Goal: Complete application form

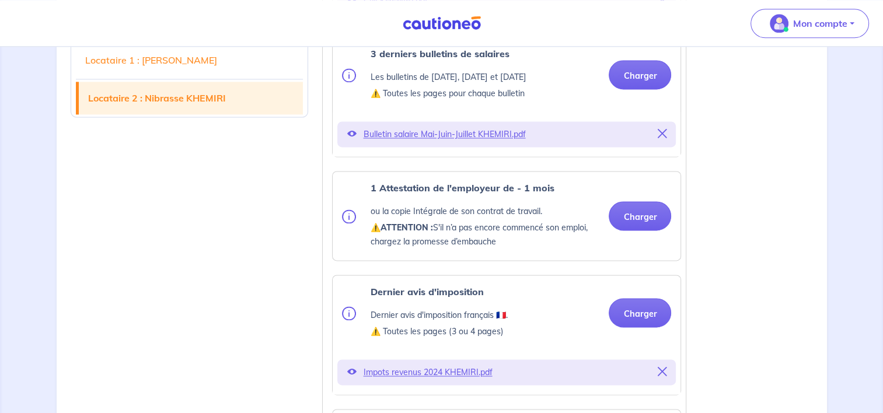
scroll to position [1620, 0]
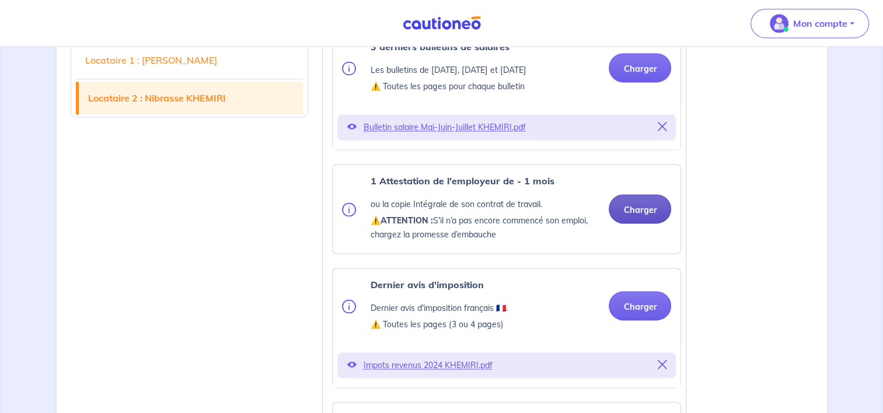
click at [644, 224] on button "Charger" at bounding box center [640, 208] width 62 height 29
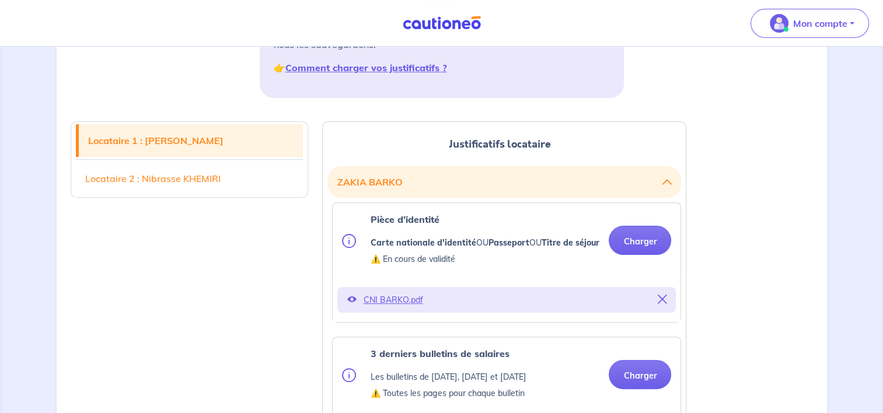
scroll to position [236, 0]
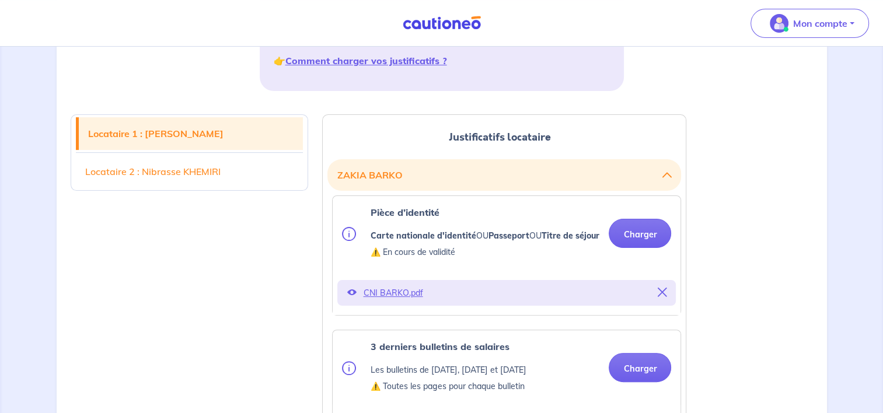
click at [395, 301] on p "CNI BARKO.pdf" at bounding box center [506, 293] width 287 height 16
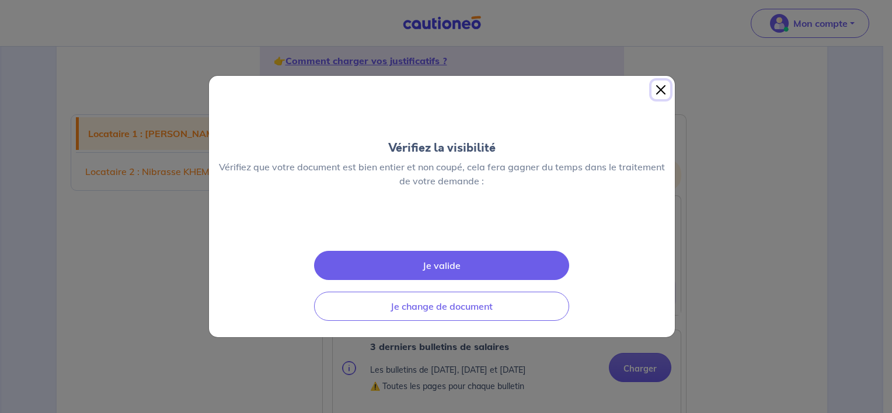
click at [662, 89] on button "Close" at bounding box center [660, 90] width 19 height 19
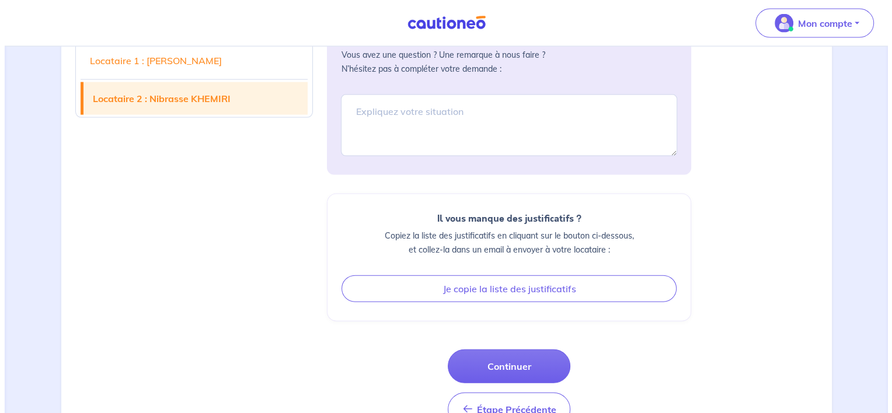
scroll to position [2547, 0]
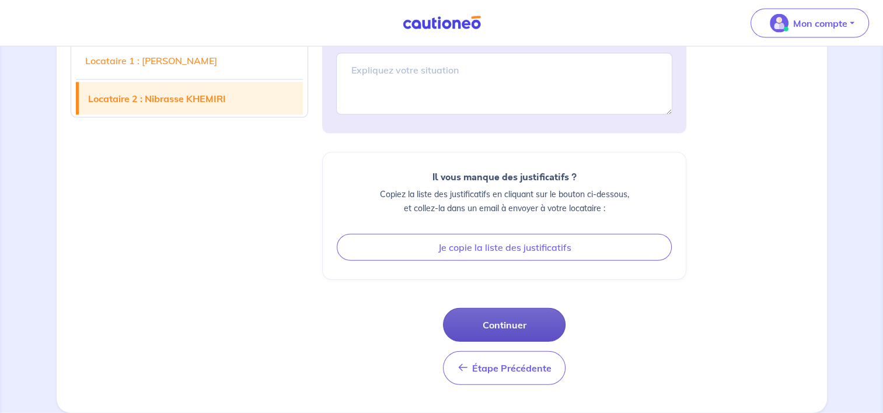
click at [522, 332] on button "Continuer" at bounding box center [504, 325] width 123 height 34
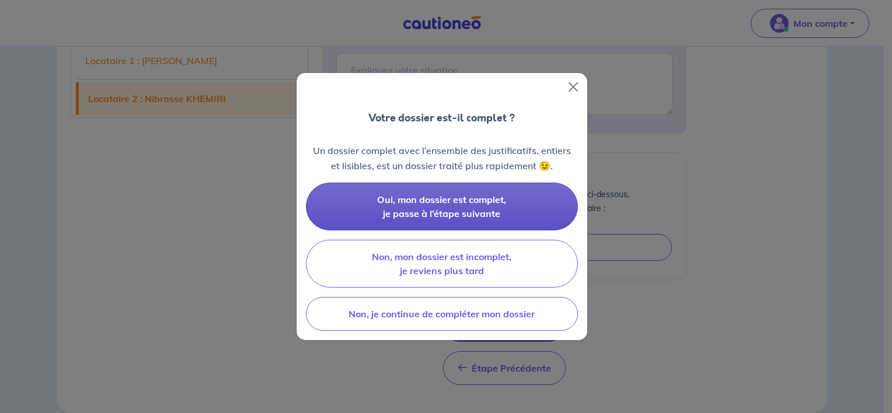
click at [459, 200] on span "Oui, mon dossier est complet, je passe à l’étape suivante" at bounding box center [441, 207] width 129 height 26
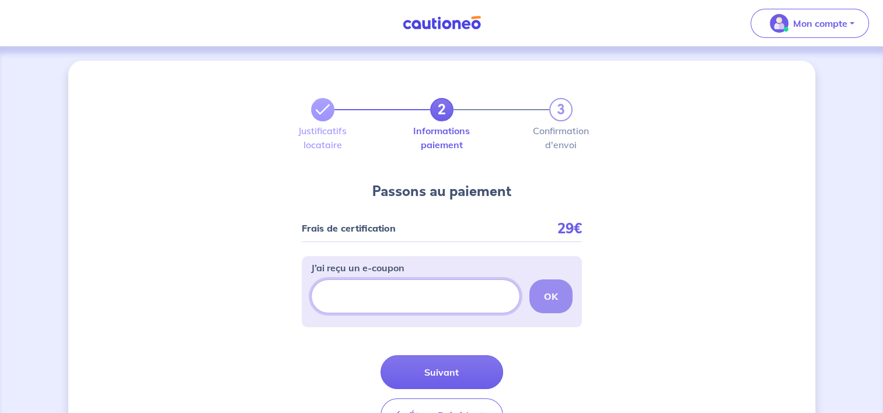
click at [427, 296] on input "J’ai reçu un e-coupon" at bounding box center [415, 297] width 209 height 34
paste input "ECOUPON-B102D2B6"
type input "ECOUPON-B102D2B6"
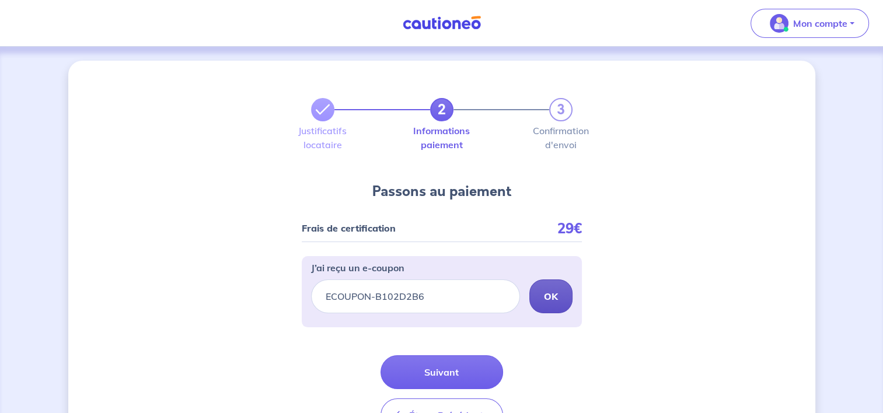
click at [556, 293] on strong "OK" at bounding box center [551, 297] width 14 height 12
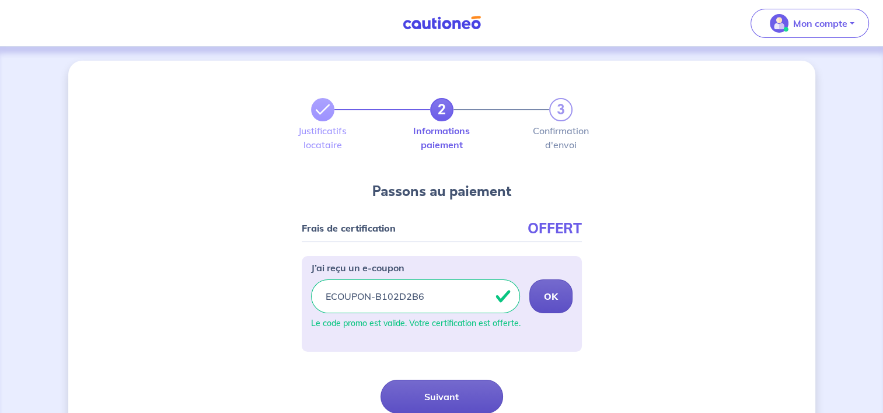
click at [455, 397] on button "Suivant" at bounding box center [442, 397] width 123 height 34
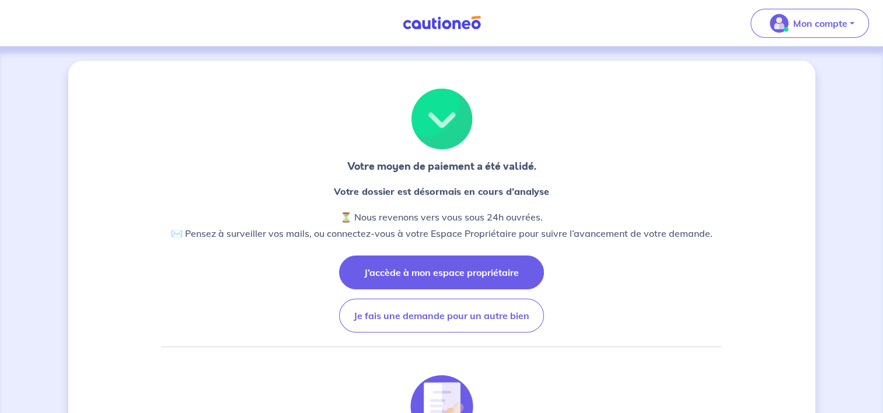
click at [474, 273] on button "J’accède à mon espace propriétaire" at bounding box center [441, 273] width 205 height 34
